Goal: Task Accomplishment & Management: Manage account settings

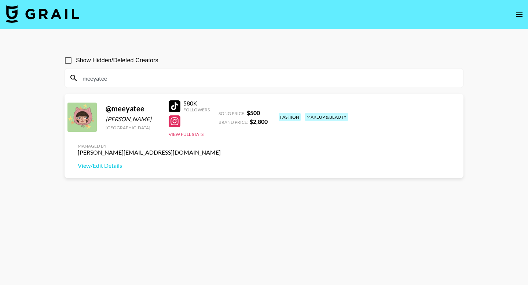
click at [115, 81] on input "meeyatee" at bounding box center [268, 78] width 381 height 12
click at [199, 81] on input "meeyatee" at bounding box center [268, 78] width 381 height 12
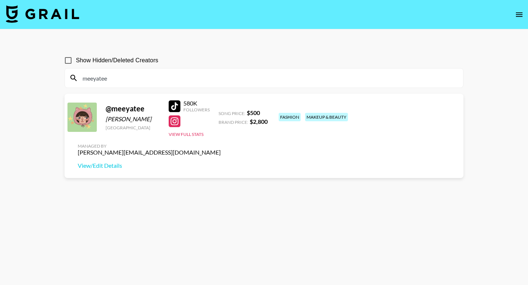
paste input "Jay.Taylor07"
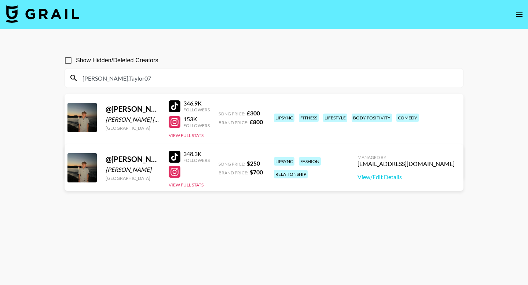
type input "Jay.Taylor07"
click at [221, 163] on link "View/Edit Details" at bounding box center [149, 166] width 143 height 7
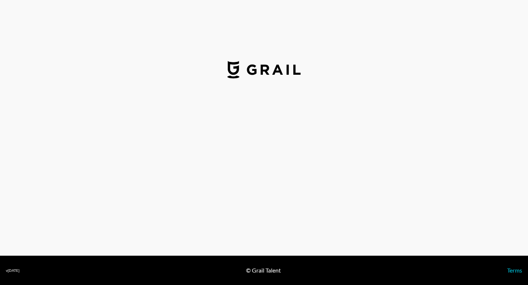
select select "GBP"
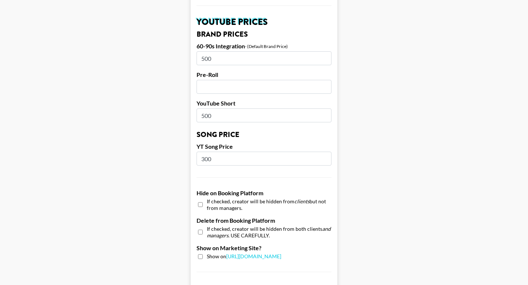
scroll to position [542, 0]
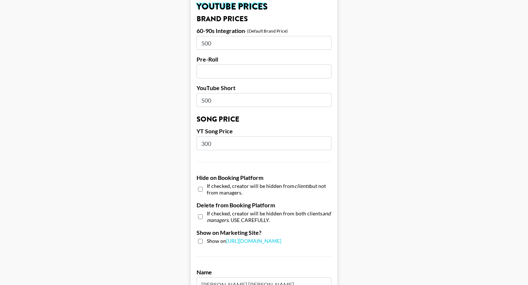
click at [199, 184] on input "checkbox" at bounding box center [200, 189] width 5 height 11
checkbox input "true"
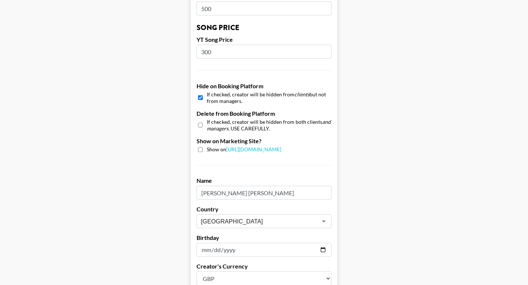
scroll to position [709, 0]
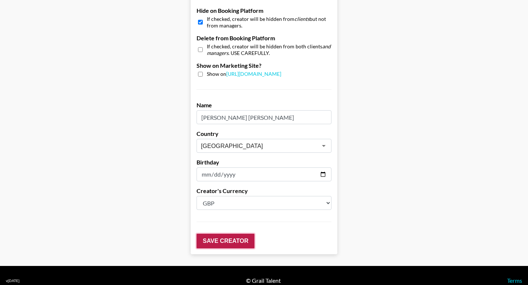
click at [205, 234] on input "Save Creator" at bounding box center [226, 241] width 58 height 15
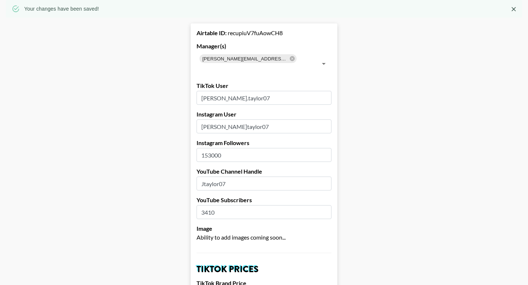
scroll to position [0, 0]
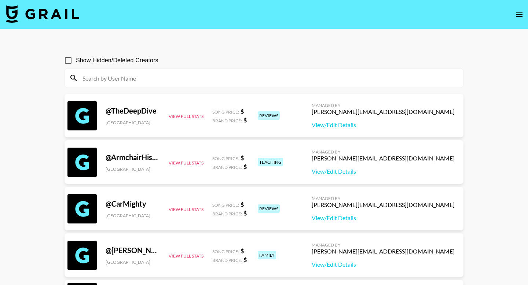
click at [96, 81] on input at bounding box center [268, 78] width 381 height 12
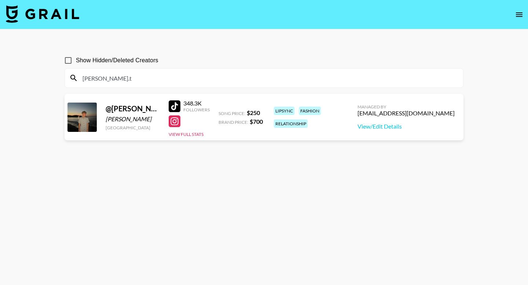
type input "[PERSON_NAME].t"
click at [68, 61] on input "Show Hidden/Deleted Creators" at bounding box center [67, 60] width 15 height 15
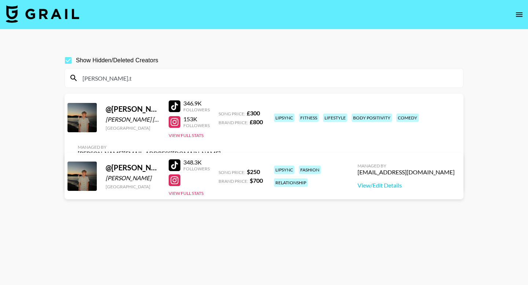
click at [68, 61] on input "Show Hidden/Deleted Creators" at bounding box center [67, 60] width 15 height 15
checkbox input "false"
